Goal: Check status: Check status

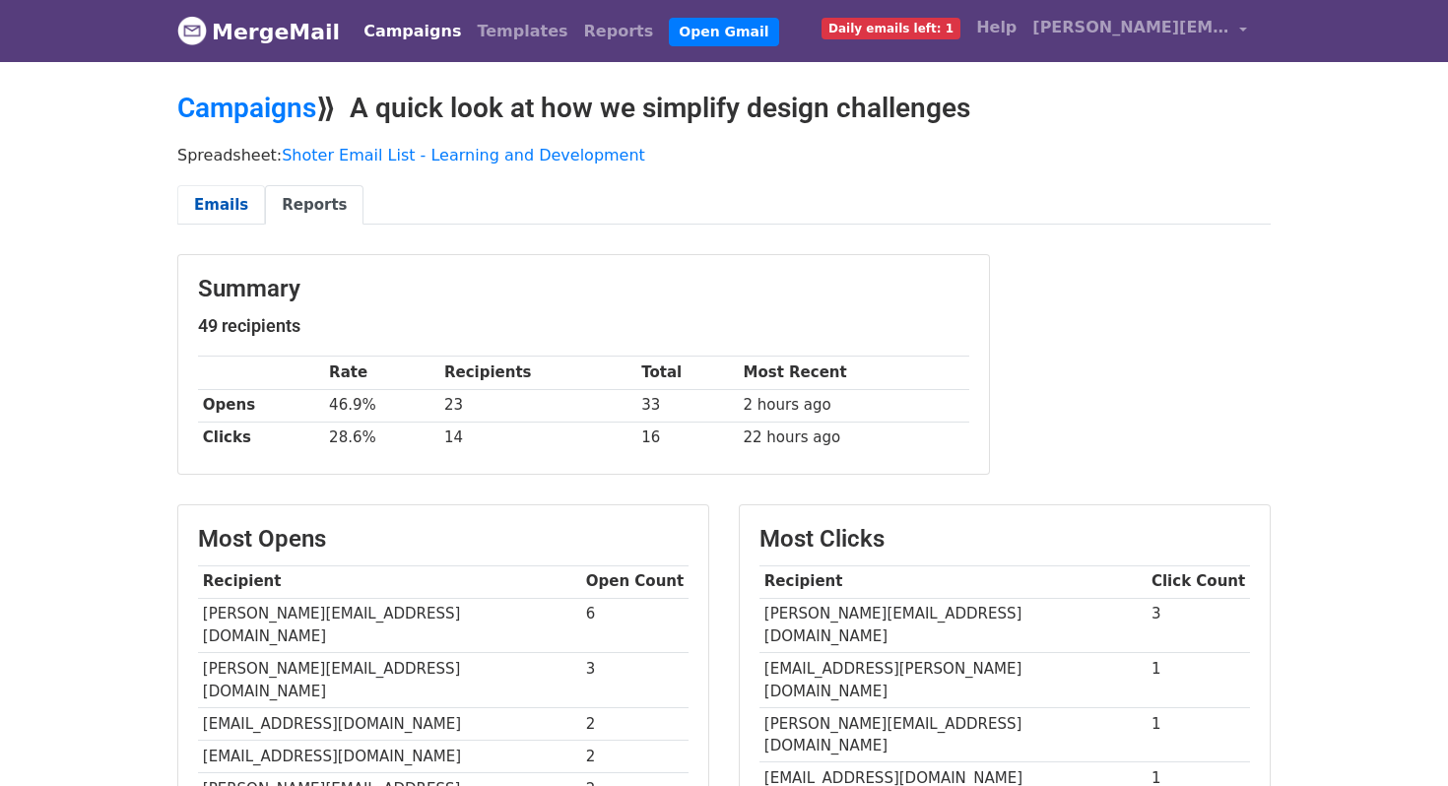
click at [222, 213] on link "Emails" at bounding box center [221, 205] width 88 height 40
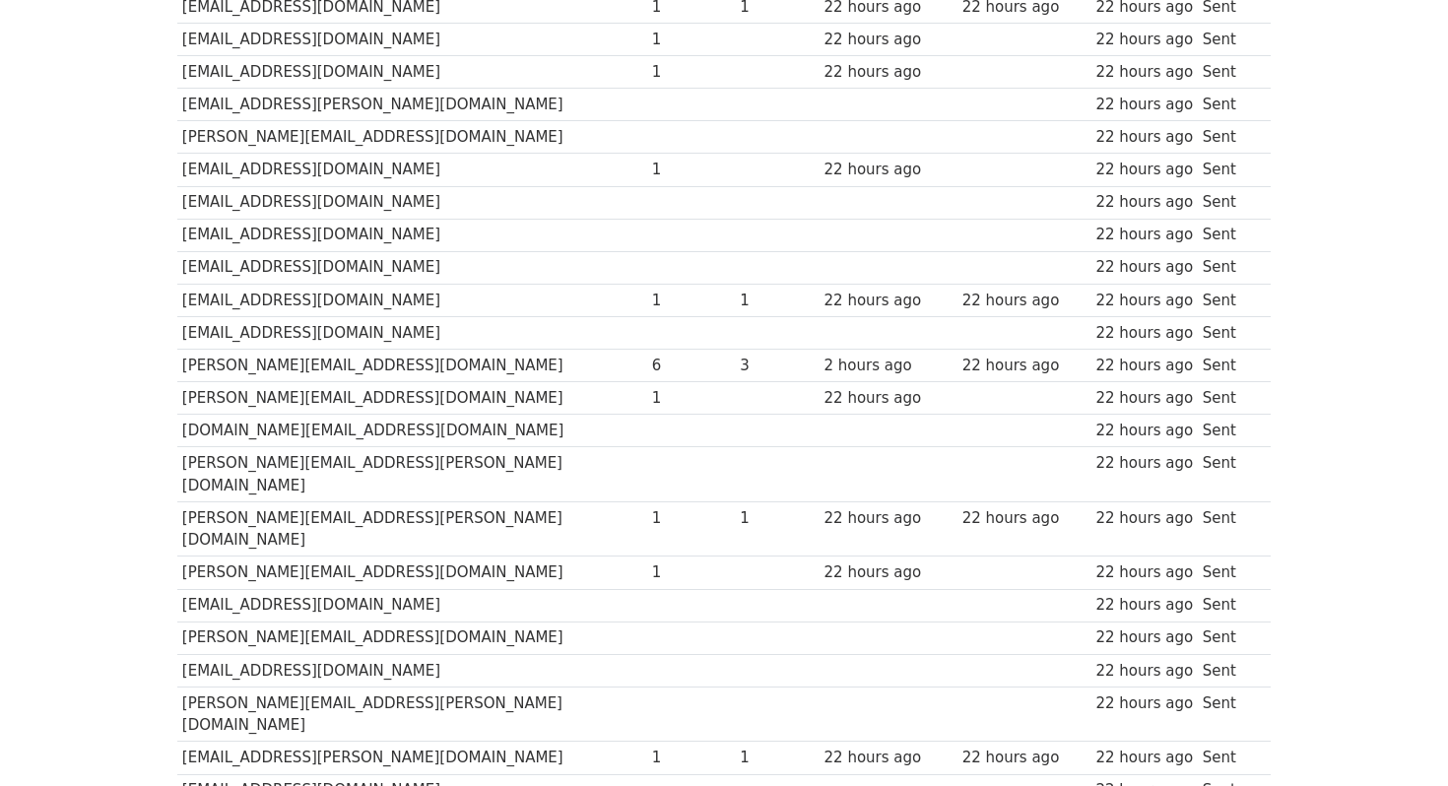
scroll to position [1191, 0]
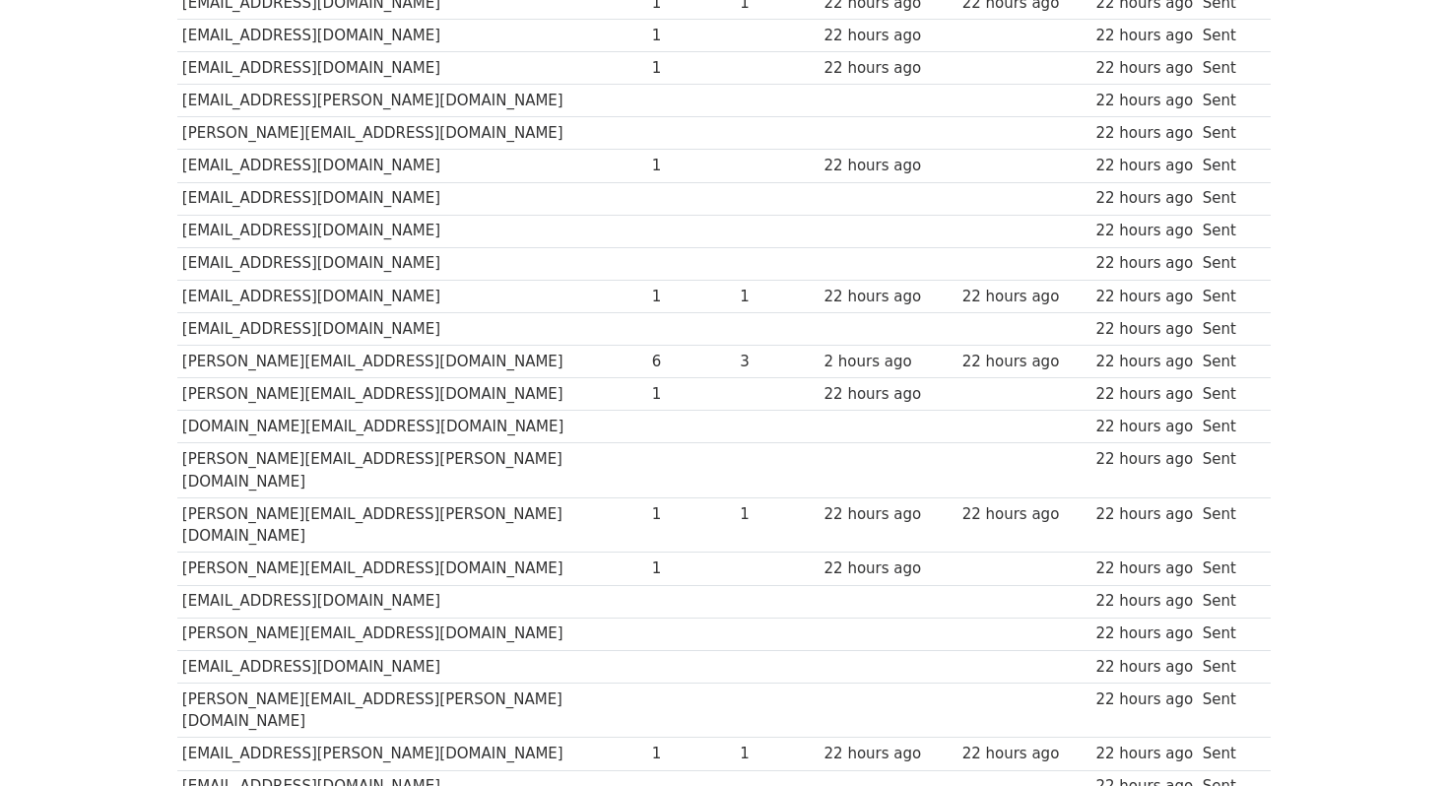
click at [652, 351] on div "6" at bounding box center [691, 362] width 79 height 23
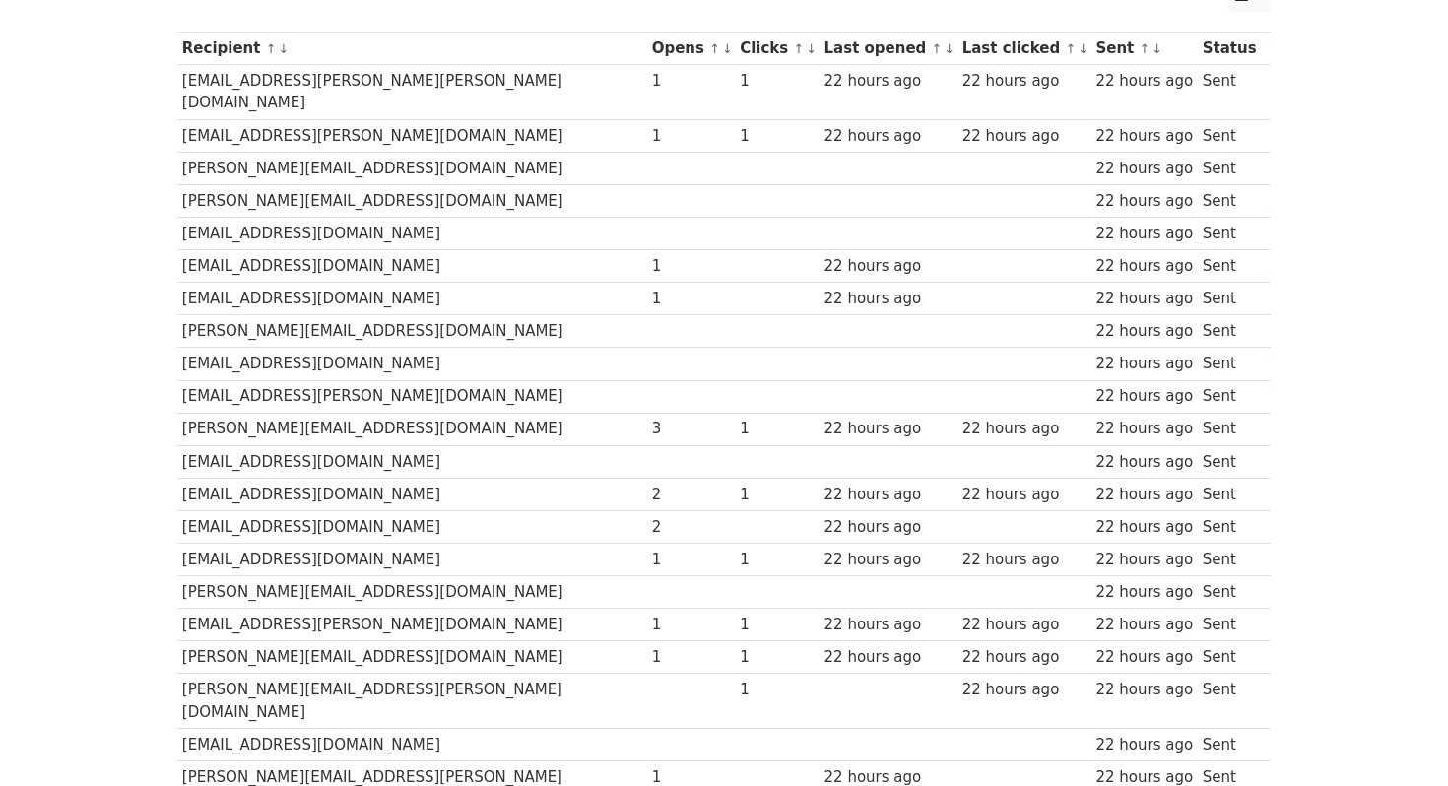
scroll to position [0, 0]
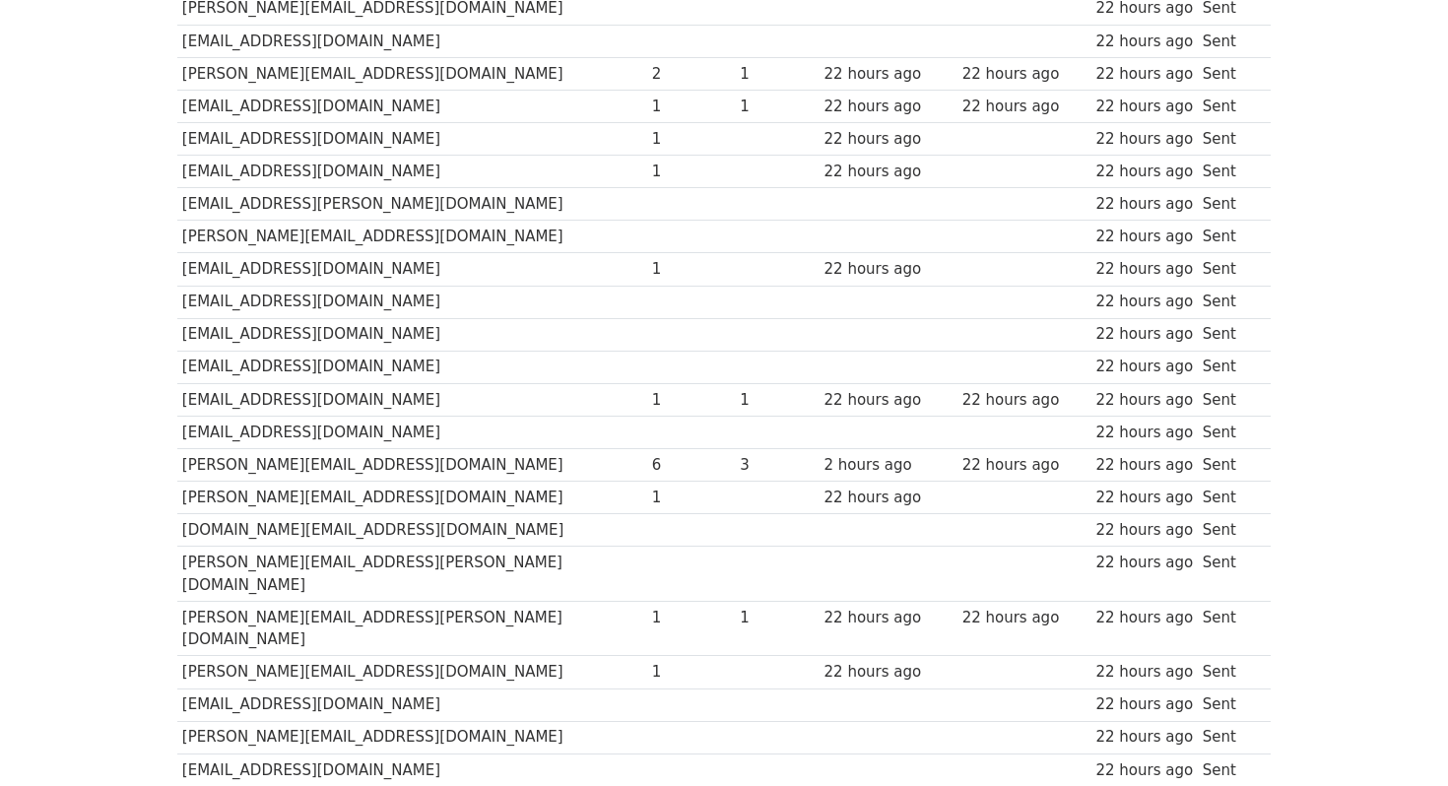
scroll to position [1090, 0]
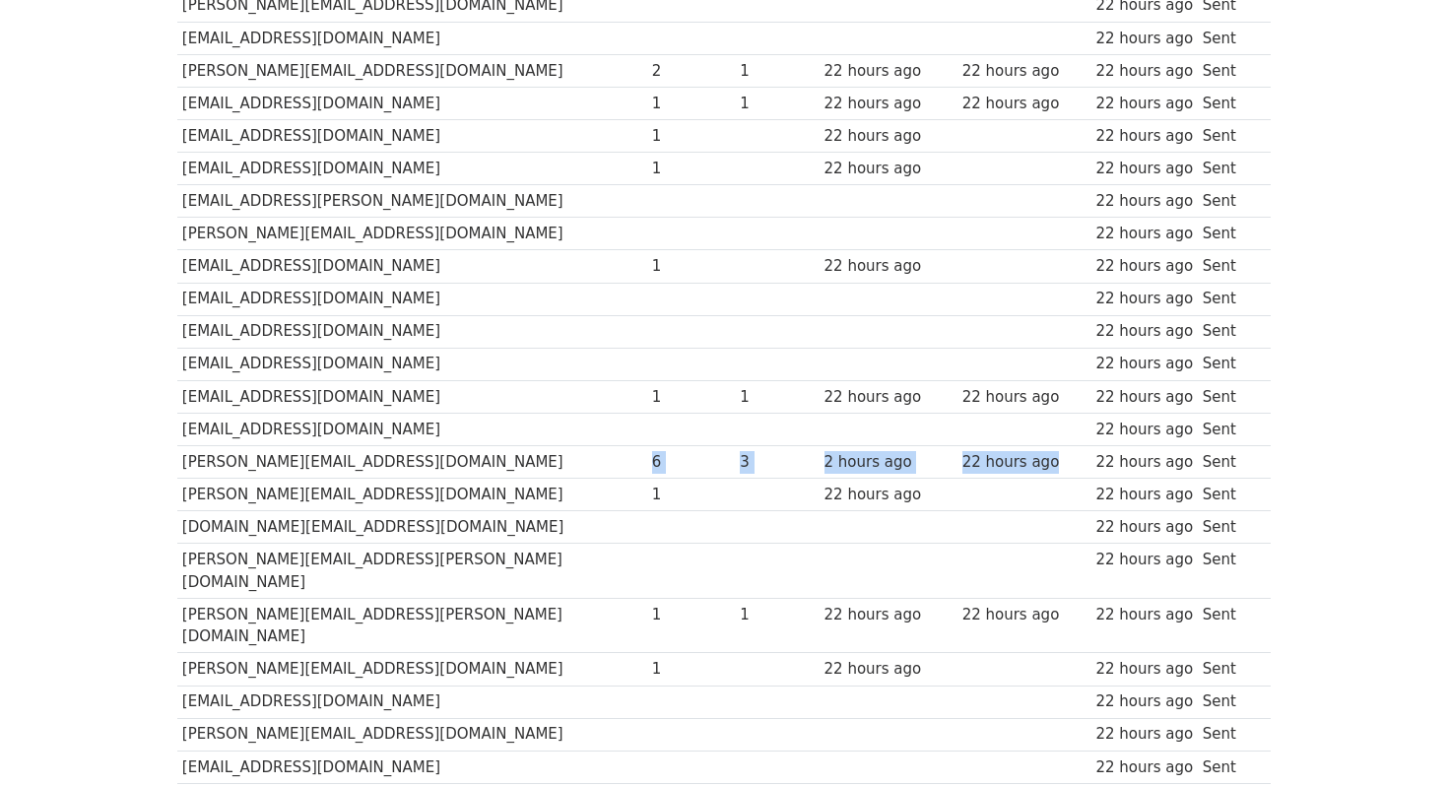
drag, startPoint x: 561, startPoint y: 396, endPoint x: 1007, endPoint y: 393, distance: 446.3
click at [1007, 445] on tr "amlan.mohanty@tataelectronics.co.in 6 3 2 hours ago 22 hours ago 22 hours ago S…" at bounding box center [723, 461] width 1093 height 33
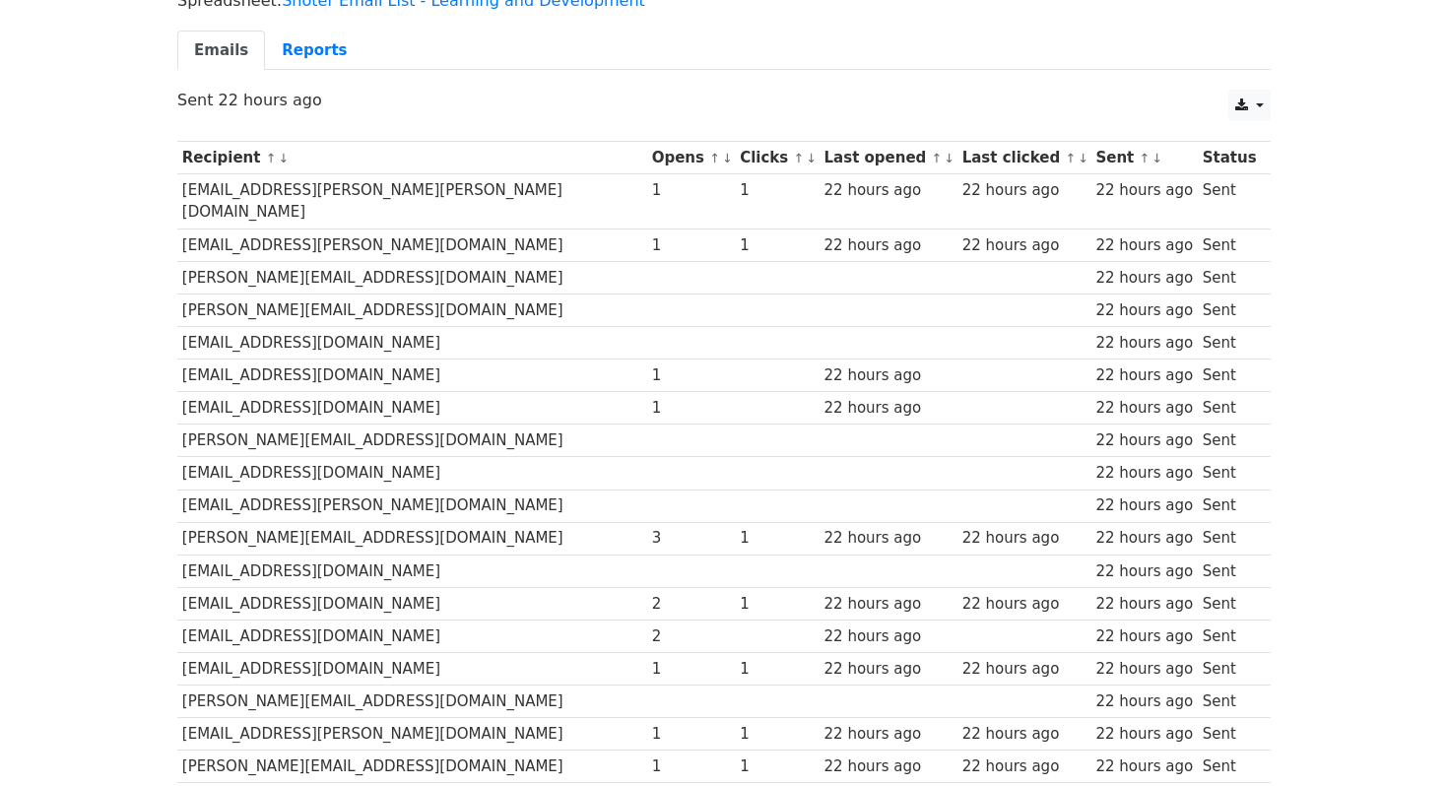
scroll to position [0, 0]
